Goal: Task Accomplishment & Management: Complete application form

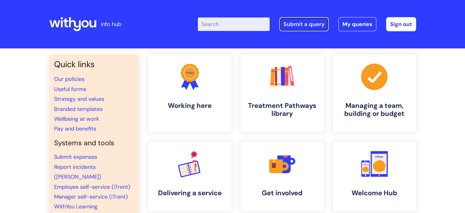
click at [308, 24] on link "Submit a query" at bounding box center [304, 24] width 49 height 14
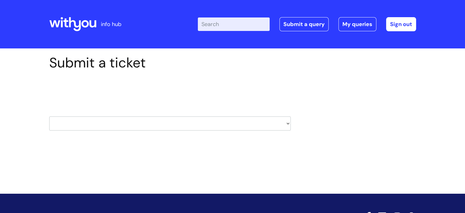
click at [187, 123] on select "HR / People IT and Support Clinical Drug Alerts Finance Accounts Data Support T…" at bounding box center [170, 123] width 242 height 14
select select "it_and_support"
click at [49, 116] on select "HR / People IT and Support Clinical Drug Alerts Finance Accounts Data Support T…" at bounding box center [170, 123] width 242 height 14
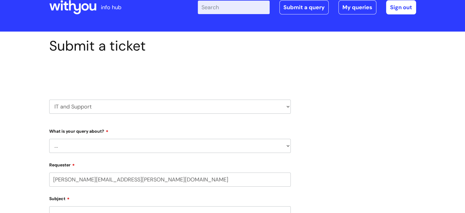
select select "80004286540"
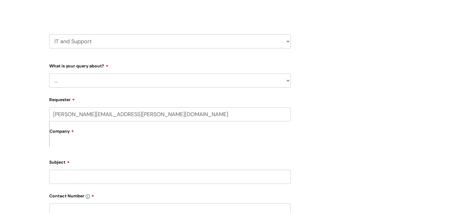
scroll to position [92, 0]
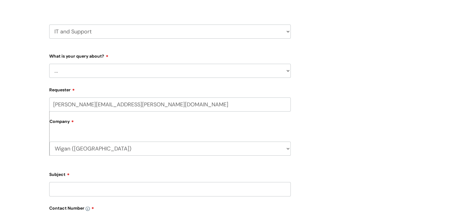
click at [164, 74] on select "... Mobile Phone Reset & MFA Accounts, Starters and Leavers IT Hardware issue I…" at bounding box center [170, 71] width 242 height 14
select select "IT Hardware issue"
click at [49, 64] on select "... Mobile Phone Reset & MFA Accounts, Starters and Leavers IT Hardware issue I…" at bounding box center [170, 71] width 242 height 14
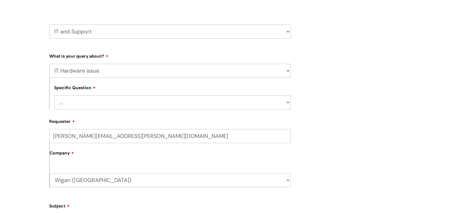
click at [156, 102] on select "... I need a new or replacement ... I’m waiting for new or replacement hardware…" at bounding box center [172, 102] width 237 height 14
select select "Problem with Laptop or Chromebook"
click at [54, 95] on select "... I need a new or replacement ... I’m waiting for new or replacement hardware…" at bounding box center [172, 102] width 237 height 14
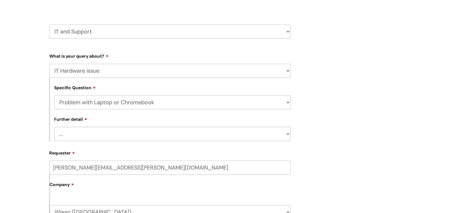
click at [142, 130] on select "... I’ve no sound / microphone I’ve got no internet or wifi I’ve got no camera …" at bounding box center [172, 134] width 237 height 14
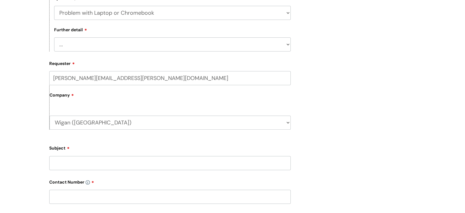
scroll to position [184, 0]
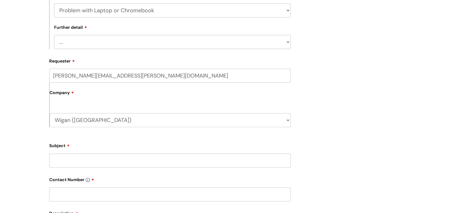
click at [142, 44] on select "... I’ve no sound / microphone I’ve got no internet or wifi I’ve got no camera …" at bounding box center [172, 42] width 237 height 14
select select "I’ve got a display issue"
click at [54, 35] on select "... I’ve no sound / microphone I’ve got no internet or wifi I’ve got no camera …" at bounding box center [172, 42] width 237 height 14
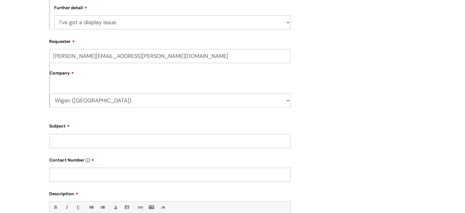
scroll to position [214, 0]
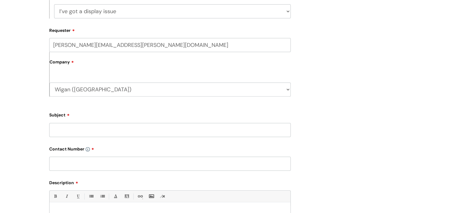
click at [127, 132] on input "Subject" at bounding box center [170, 130] width 242 height 14
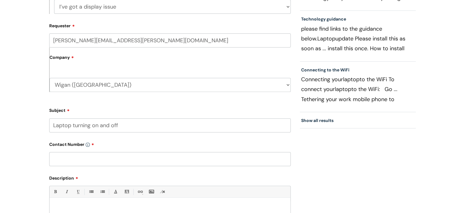
scroll to position [306, 0]
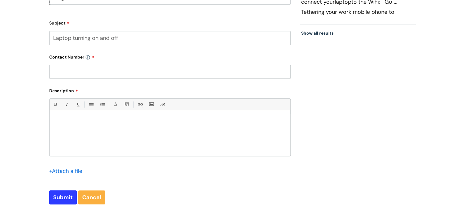
type input "Laptop turning on and off"
click at [109, 72] on input "text" at bounding box center [170, 72] width 242 height 14
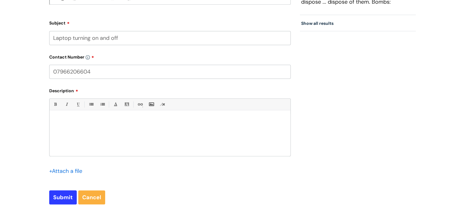
type input "07966206604"
click at [115, 125] on div at bounding box center [170, 135] width 241 height 42
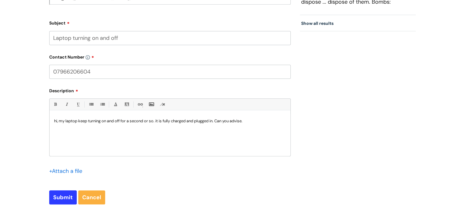
click at [159, 121] on p "hi, my laptop keep turning on and off for a second or so. it is fully charged a…" at bounding box center [170, 121] width 232 height 6
click at [255, 121] on p "hi, my laptop keep turning on and off for a second or so. It is fully charged a…" at bounding box center [170, 121] width 232 height 6
click at [61, 198] on input "Submit" at bounding box center [63, 197] width 28 height 14
type input "Please Wait..."
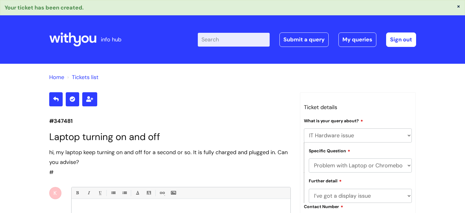
select select "IT Hardware issue"
select select "Problem with Laptop or Chromebook"
select select "I’ve got a display issue"
